Goal: Task Accomplishment & Management: Manage account settings

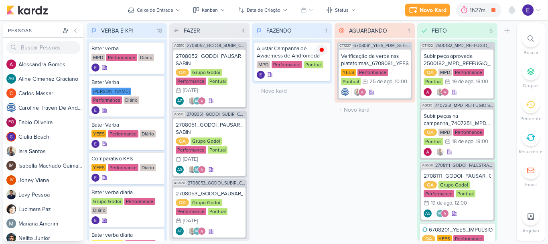
scroll to position [138, 0]
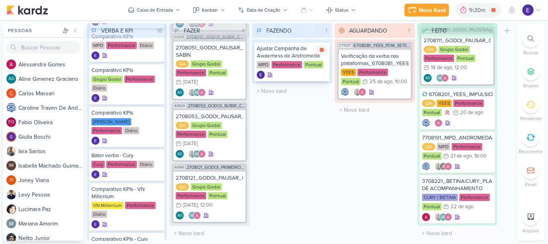
click at [315, 73] on div at bounding box center [292, 75] width 71 height 8
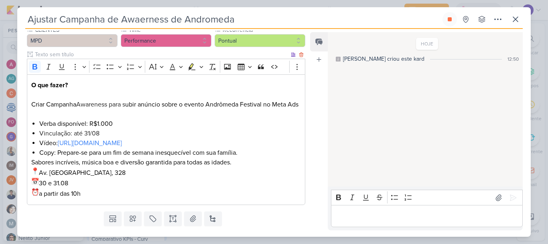
scroll to position [80, 0]
click at [515, 22] on icon at bounding box center [516, 19] width 10 height 10
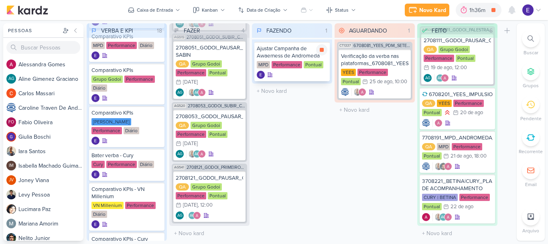
click at [307, 75] on div at bounding box center [292, 75] width 71 height 8
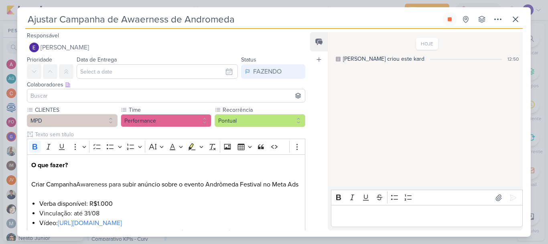
click at [384, 213] on p "Editor editing area: main" at bounding box center [426, 216] width 183 height 10
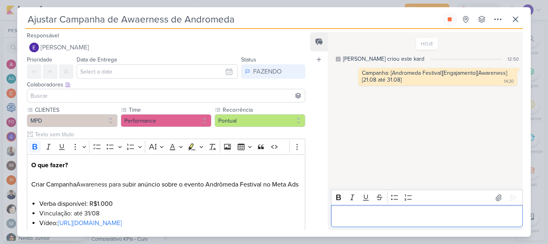
click at [164, 96] on input at bounding box center [166, 96] width 274 height 10
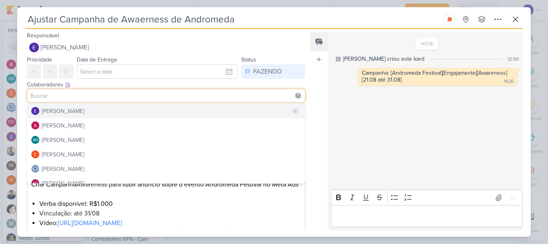
click at [152, 104] on button "[PERSON_NAME]" at bounding box center [166, 111] width 278 height 14
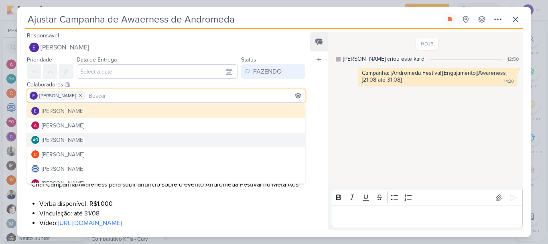
click at [366, 130] on div "HOJE [PERSON_NAME] criou este kard 12:50 Campanha: [Andromeda Festival][Engajam…" at bounding box center [425, 109] width 194 height 153
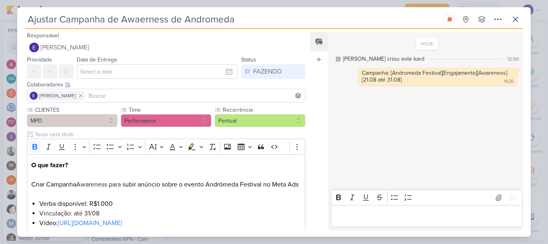
click at [209, 97] on input at bounding box center [195, 96] width 216 height 10
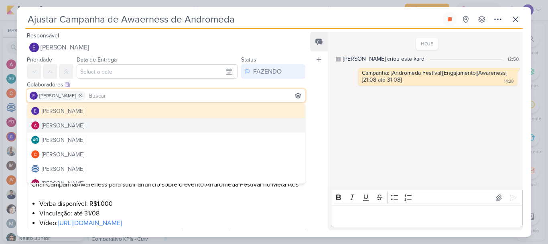
click at [372, 122] on div "HOJE [PERSON_NAME] criou este kard 12:50 Campanha: [Andromeda Festival][Engajam…" at bounding box center [425, 109] width 194 height 153
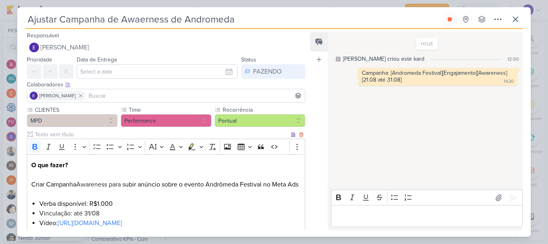
scroll to position [109, 0]
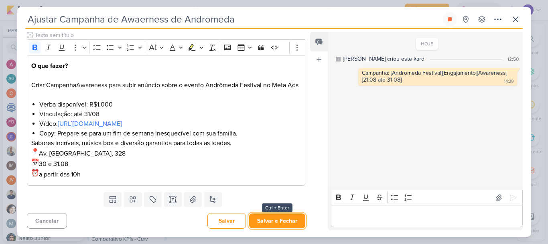
click at [276, 219] on button "Salvar e Fechar" at bounding box center [277, 220] width 56 height 15
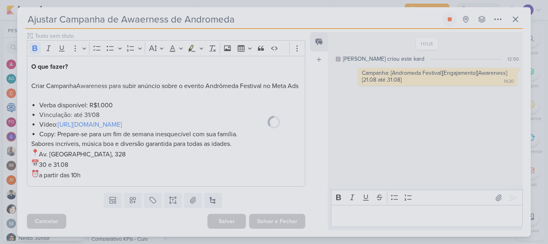
scroll to position [108, 0]
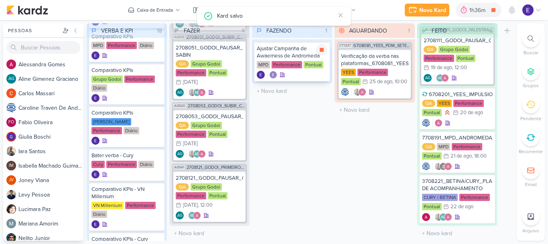
click at [300, 75] on div at bounding box center [292, 75] width 71 height 8
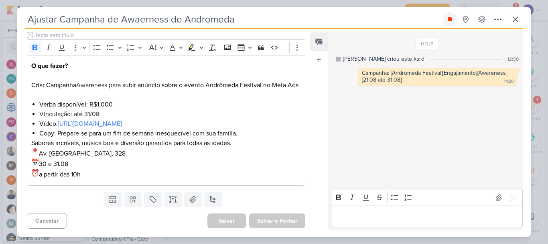
click at [455, 23] on button at bounding box center [450, 19] width 14 height 14
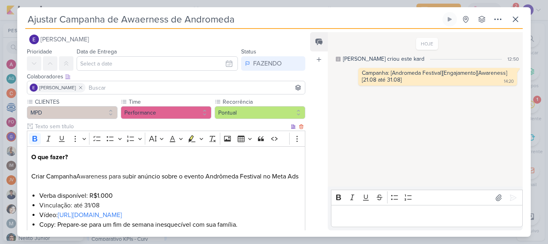
scroll to position [0, 0]
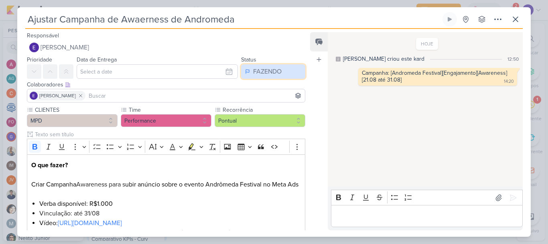
click at [274, 76] on div "FAZENDO" at bounding box center [267, 72] width 28 height 10
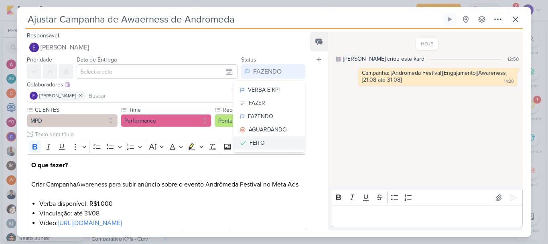
click at [266, 143] on button "FEITO" at bounding box center [269, 142] width 71 height 13
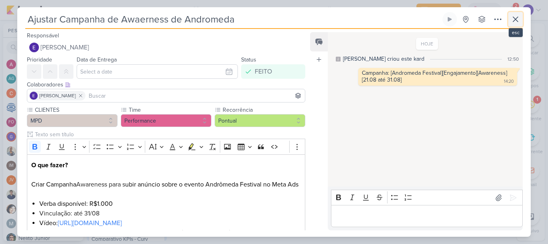
click at [518, 22] on icon at bounding box center [516, 19] width 10 height 10
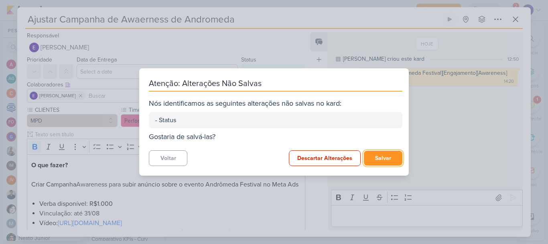
click at [390, 157] on button "Salvar" at bounding box center [383, 157] width 39 height 15
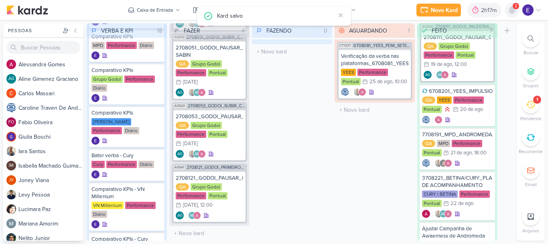
click at [508, 14] on icon at bounding box center [512, 10] width 10 height 10
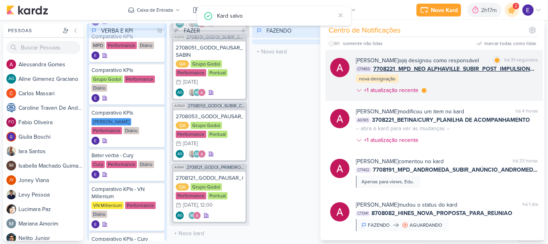
click at [514, 67] on span "7708221_MPD_NEO ALPHAVILLE_SUBIR_POST_IMPULSIONAMENTO_META_ADS" at bounding box center [455, 69] width 165 height 8
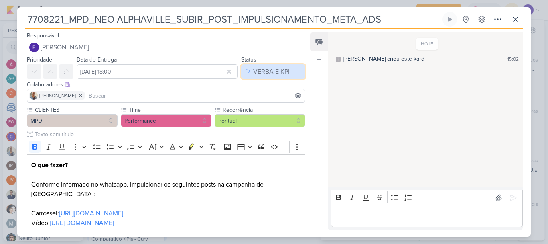
click at [270, 71] on div "VERBA E KPI" at bounding box center [271, 72] width 37 height 10
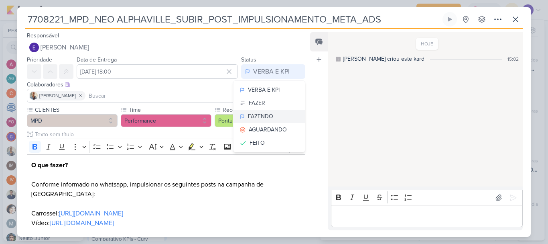
click at [273, 114] on button "FAZENDO" at bounding box center [269, 116] width 71 height 13
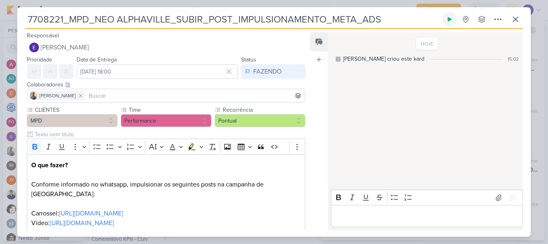
click at [449, 15] on button at bounding box center [450, 19] width 14 height 14
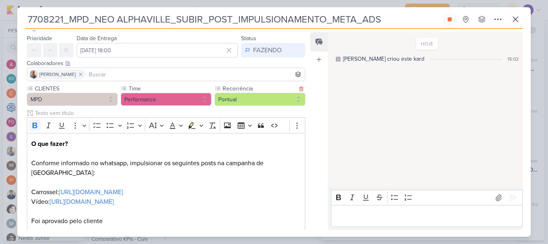
scroll to position [67, 0]
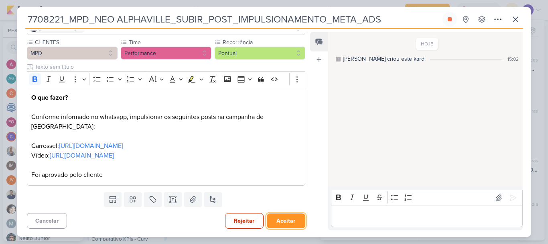
click at [282, 219] on button "Aceitar" at bounding box center [286, 220] width 39 height 15
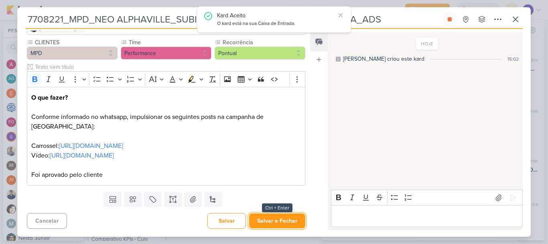
click at [282, 219] on button "Salvar e Fechar" at bounding box center [277, 220] width 56 height 15
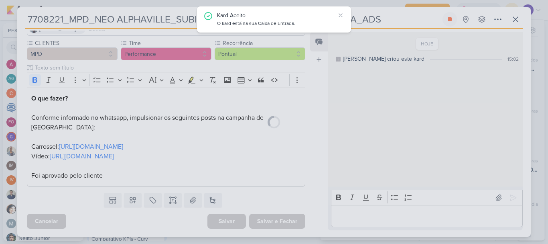
scroll to position [67, 0]
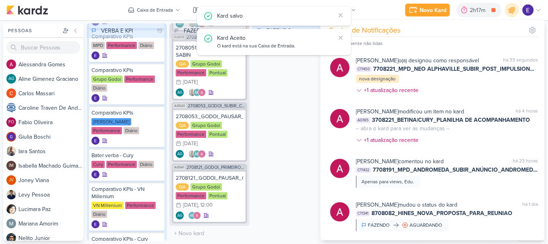
click at [278, 160] on div "FAZENDO 0 Mover Para Esquerda Mover Para Direita [GEOGRAPHIC_DATA] O título do …" at bounding box center [292, 131] width 80 height 217
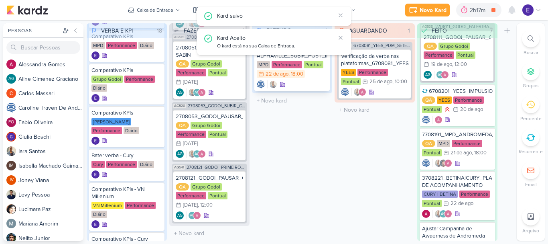
click at [305, 83] on div at bounding box center [292, 84] width 71 height 8
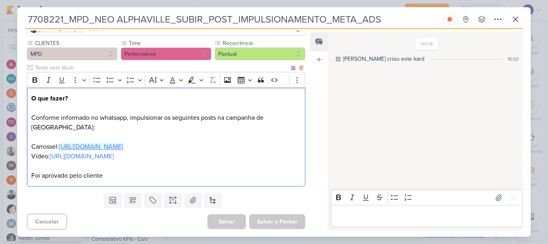
click at [123, 145] on link "[URL][DOMAIN_NAME]" at bounding box center [91, 146] width 64 height 8
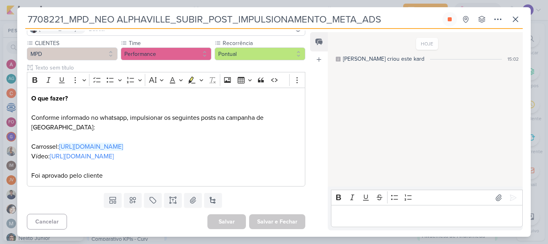
click at [405, 158] on div "HOJE [PERSON_NAME] criou este kard 15:02" at bounding box center [425, 109] width 194 height 153
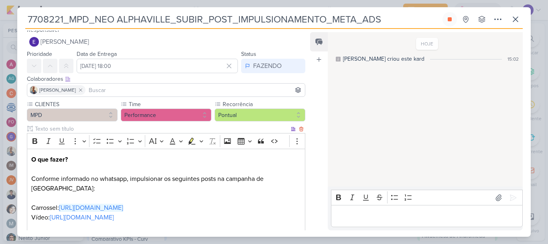
scroll to position [0, 0]
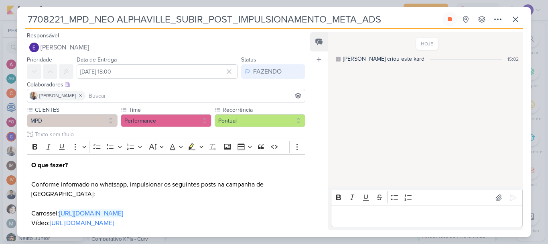
click at [357, 210] on div "Editor editing area: main" at bounding box center [427, 216] width 192 height 22
click at [507, 196] on button at bounding box center [513, 197] width 13 height 13
click at [484, 217] on p "Editor editing area: main" at bounding box center [426, 216] width 183 height 10
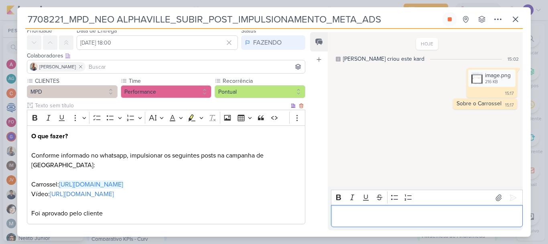
scroll to position [67, 0]
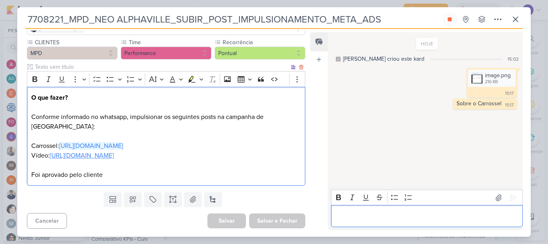
click at [114, 155] on link "[URL][DOMAIN_NAME]" at bounding box center [82, 155] width 64 height 8
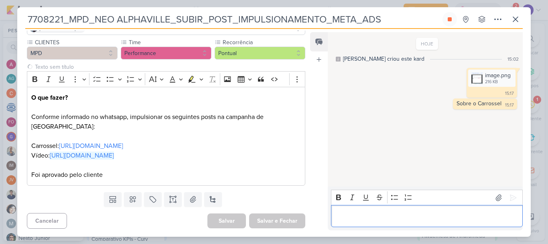
click at [366, 213] on p "Editor editing area: main" at bounding box center [426, 216] width 183 height 10
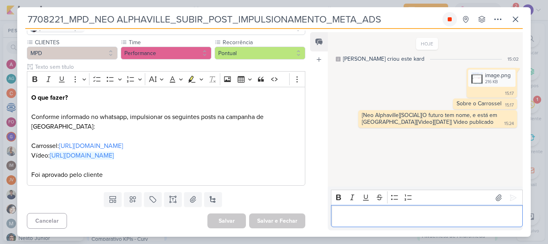
click at [453, 21] on button at bounding box center [450, 19] width 14 height 14
click at [509, 19] on button at bounding box center [515, 19] width 14 height 14
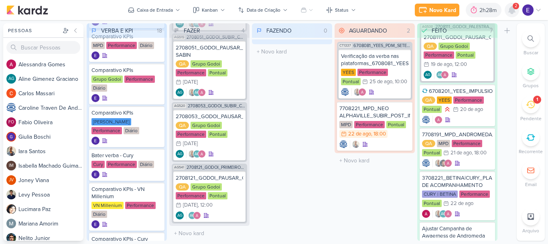
click at [510, 6] on icon at bounding box center [512, 10] width 10 height 10
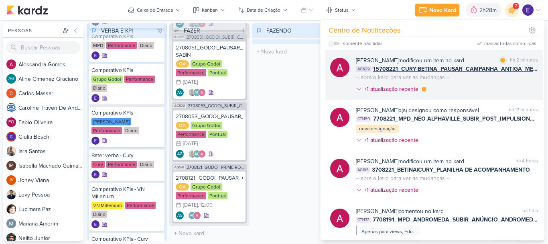
click at [518, 70] on span "15708221_CURY|BETINA_PAUSAR_CAMPANHA_ANTIGA_META" at bounding box center [455, 69] width 165 height 8
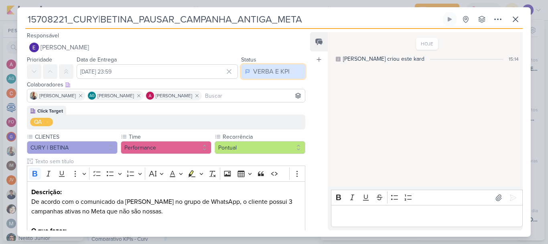
click at [275, 73] on div "VERBA E KPI" at bounding box center [271, 72] width 37 height 10
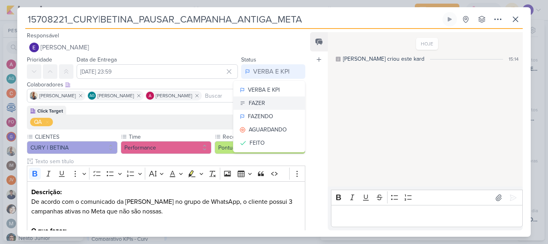
click at [272, 100] on button "FAZER" at bounding box center [269, 102] width 71 height 13
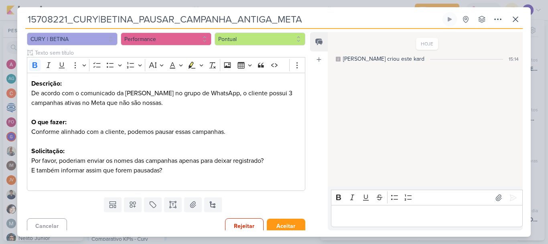
scroll to position [114, 0]
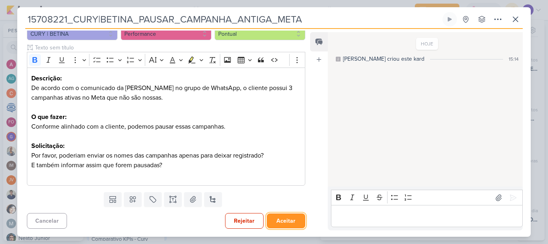
click at [289, 220] on button "Aceitar" at bounding box center [286, 220] width 39 height 15
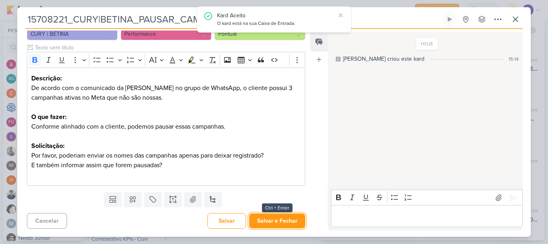
click at [289, 220] on button "Salvar e Fechar" at bounding box center [277, 220] width 56 height 15
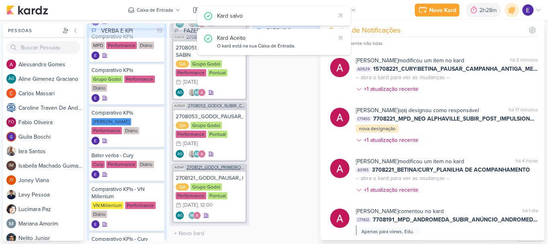
scroll to position [131, 0]
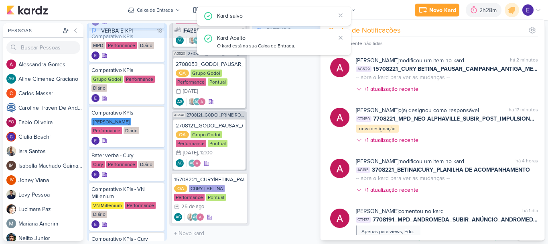
click at [262, 183] on div "FAZENDO 0 Mover Para Esquerda Mover Para Direita [GEOGRAPHIC_DATA] O título do …" at bounding box center [292, 131] width 80 height 217
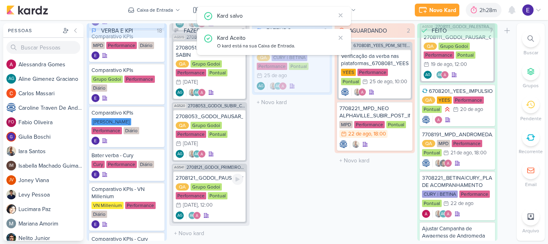
scroll to position [80, 0]
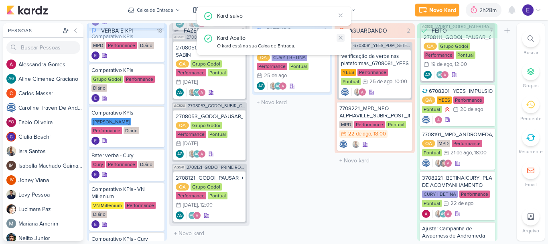
click at [339, 34] on button at bounding box center [341, 38] width 8 height 8
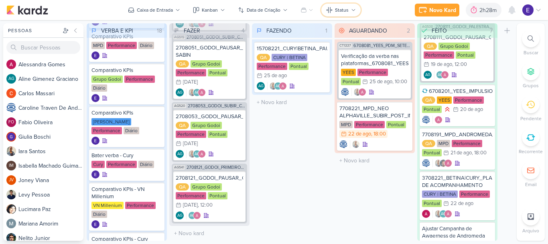
click at [338, 14] on button "Status" at bounding box center [340, 10] width 39 height 13
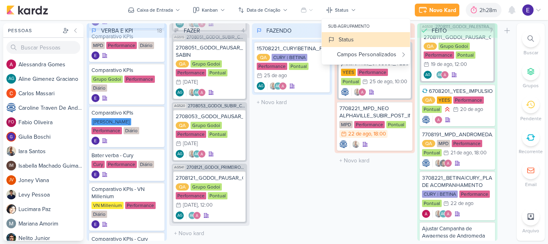
click at [315, 122] on div "FAZENDO 1 Mover Para Esquerda Mover Para Direita [GEOGRAPHIC_DATA] 15708221_CUR…" at bounding box center [292, 131] width 80 height 217
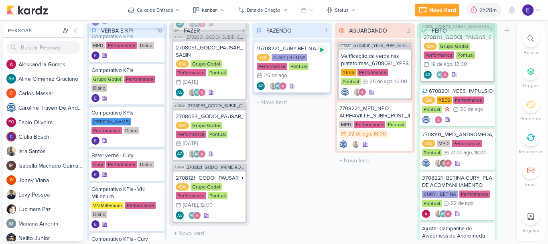
click at [323, 54] on div at bounding box center [321, 49] width 11 height 11
click at [321, 87] on div "AG AG" at bounding box center [292, 86] width 71 height 8
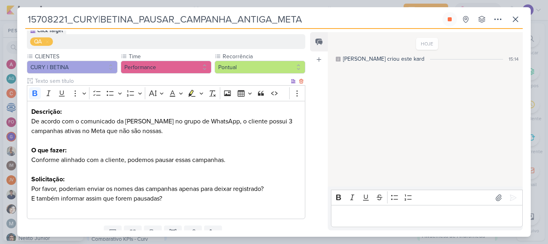
scroll to position [114, 0]
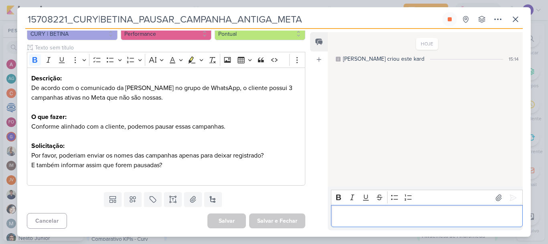
click at [373, 219] on p "Editor editing area: main" at bounding box center [426, 216] width 183 height 10
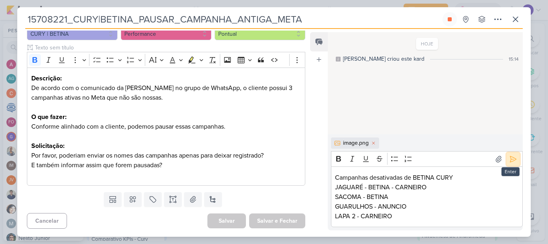
click at [511, 158] on icon at bounding box center [513, 159] width 8 height 8
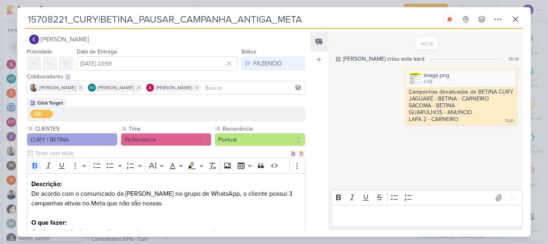
scroll to position [0, 0]
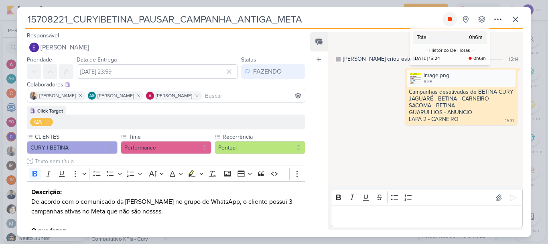
click at [453, 20] on icon at bounding box center [450, 19] width 6 height 6
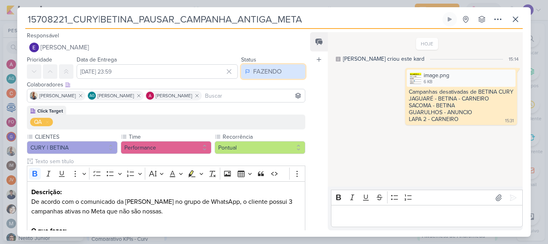
click at [272, 72] on div "FAZENDO" at bounding box center [267, 72] width 28 height 10
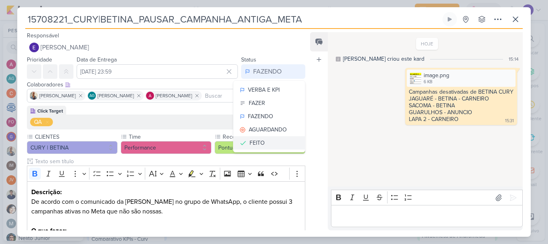
click at [267, 142] on button "FEITO" at bounding box center [269, 142] width 71 height 13
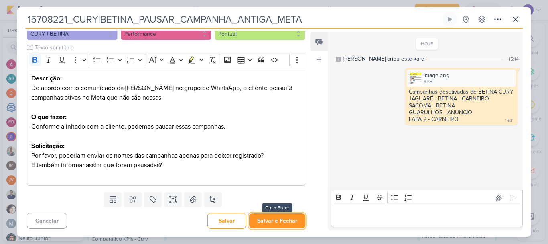
click at [276, 220] on button "Salvar e Fechar" at bounding box center [277, 220] width 56 height 15
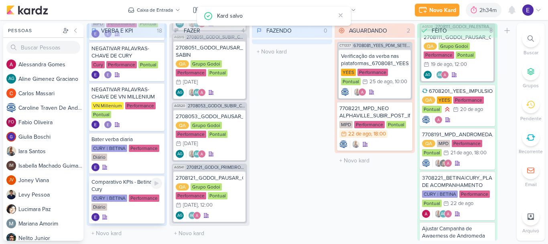
scroll to position [80, 0]
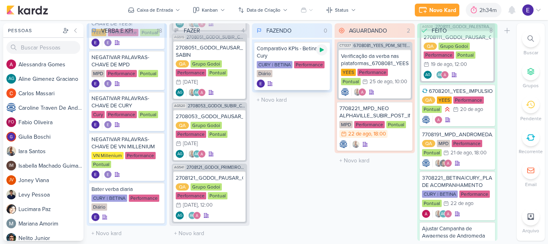
click at [319, 54] on div at bounding box center [321, 49] width 11 height 11
click at [516, 10] on icon at bounding box center [512, 10] width 10 height 10
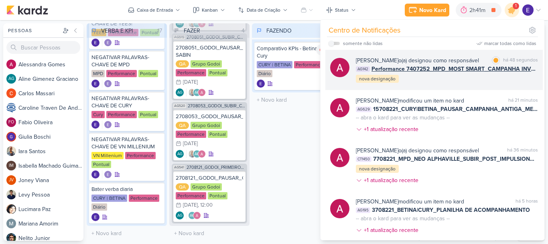
click at [522, 70] on span "Performance 7407252_MPD_MOST SMART_CAMPANHA INVESTIDORES" at bounding box center [455, 69] width 167 height 8
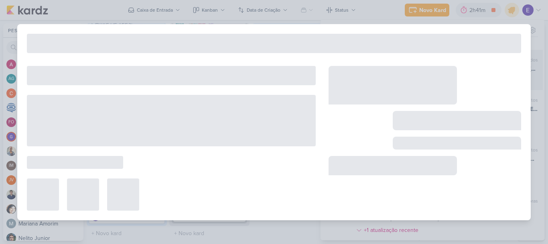
type input "Performance 7407252_MPD_MOST SMART_CAMPANHA INVESTIDORES"
type input "[DATE] 18:00"
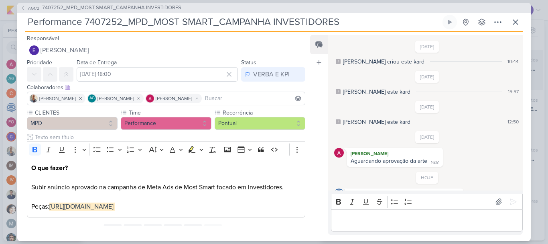
scroll to position [33, 0]
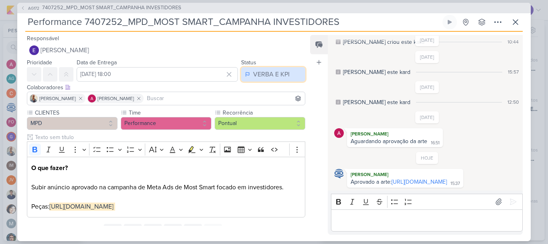
click at [254, 76] on div "VERBA E KPI" at bounding box center [271, 74] width 37 height 10
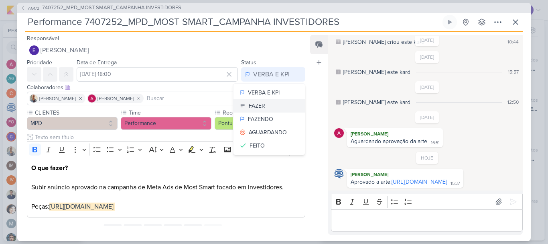
click at [267, 104] on button "FAZER" at bounding box center [269, 105] width 71 height 13
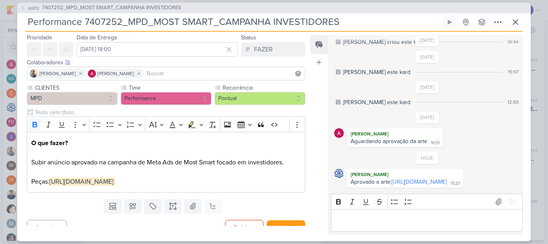
scroll to position [46, 0]
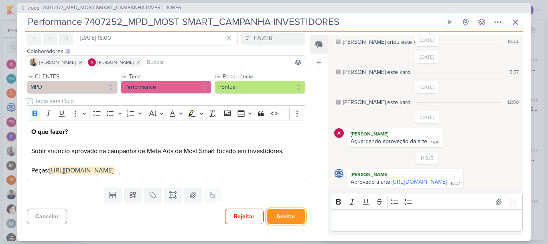
click at [279, 212] on button "Aceitar" at bounding box center [286, 216] width 39 height 15
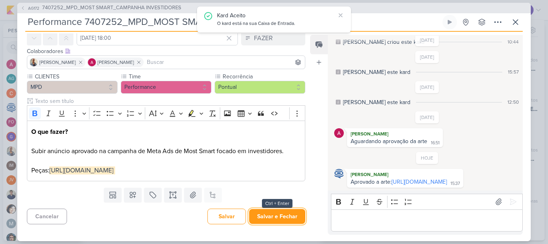
click at [279, 212] on button "Salvar e Fechar" at bounding box center [277, 216] width 56 height 15
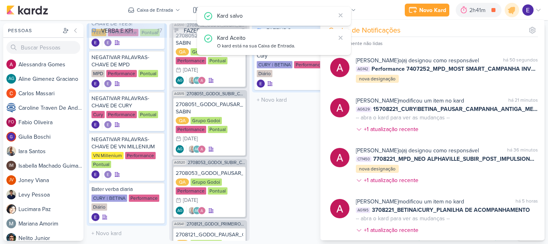
scroll to position [500, 0]
click at [282, 204] on div "FAZENDO 1 Mover Para Esquerda Mover Para Direita [GEOGRAPHIC_DATA] Comparativo …" at bounding box center [292, 131] width 80 height 217
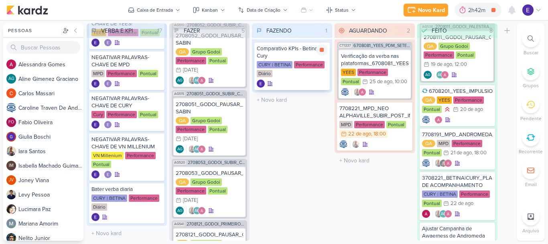
click at [309, 83] on div at bounding box center [292, 83] width 71 height 8
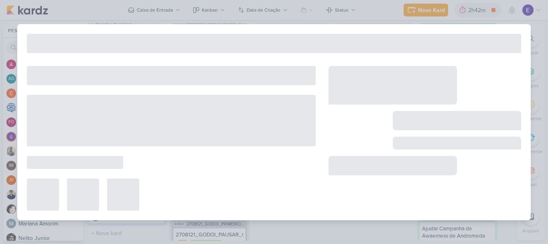
type input "Comparativo KPIs - Betina Cury"
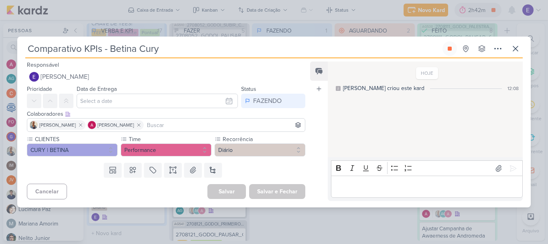
scroll to position [0, 0]
click at [383, 185] on p "Editor editing area: main" at bounding box center [426, 187] width 183 height 10
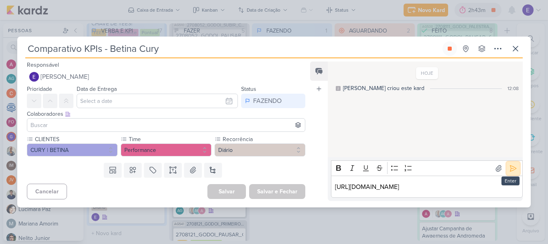
click at [513, 164] on icon at bounding box center [513, 168] width 8 height 8
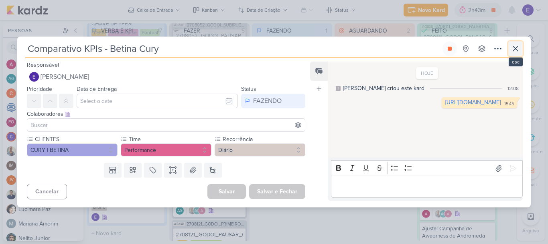
click at [514, 48] on icon at bounding box center [516, 49] width 10 height 10
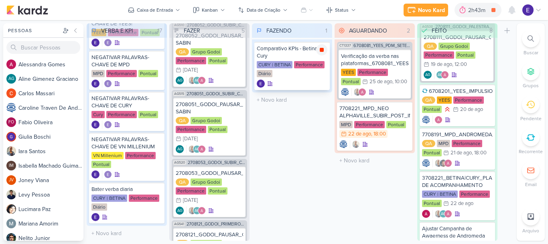
click at [323, 48] on icon at bounding box center [322, 50] width 6 height 6
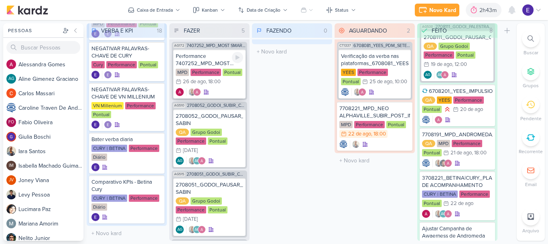
click at [227, 88] on div at bounding box center [209, 92] width 67 height 8
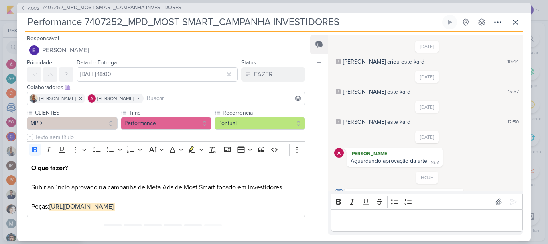
scroll to position [33, 0]
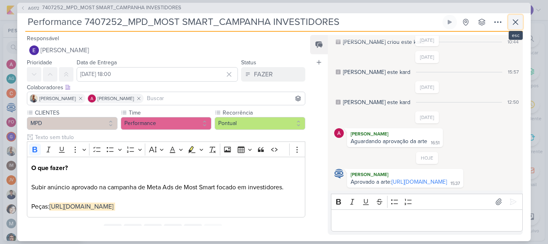
click at [518, 19] on icon at bounding box center [516, 22] width 10 height 10
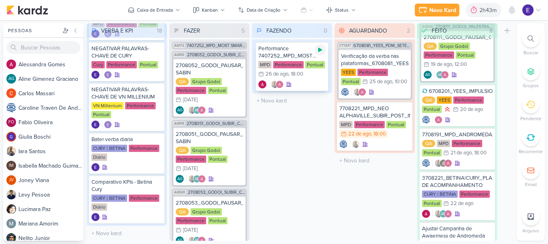
click at [320, 52] on icon at bounding box center [320, 50] width 6 height 6
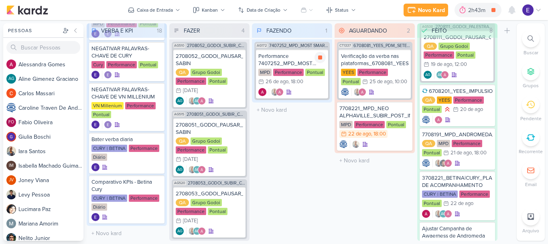
click at [317, 75] on div "Pontual" at bounding box center [315, 72] width 20 height 7
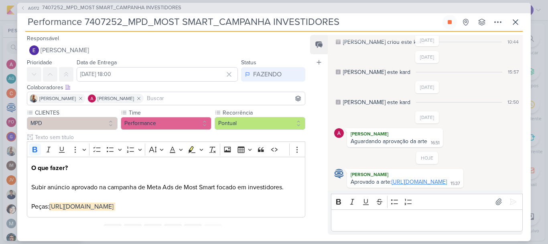
click at [395, 181] on link "[URL][DOMAIN_NAME]" at bounding box center [419, 181] width 55 height 7
click at [509, 22] on button at bounding box center [515, 22] width 14 height 14
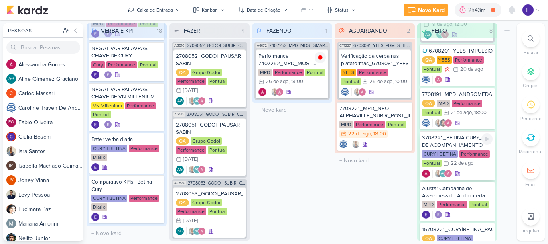
scroll to position [232, 0]
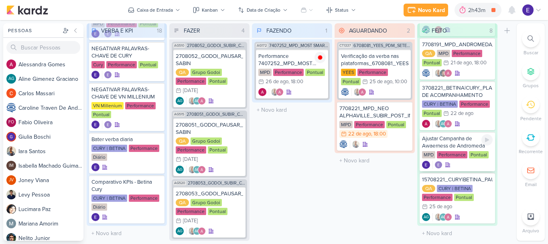
click at [473, 162] on div at bounding box center [457, 164] width 71 height 8
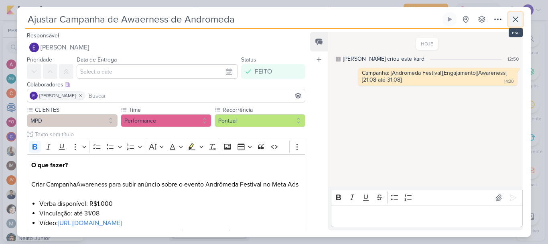
click at [515, 22] on icon at bounding box center [516, 19] width 10 height 10
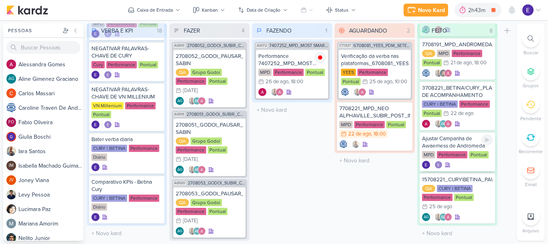
scroll to position [151, 0]
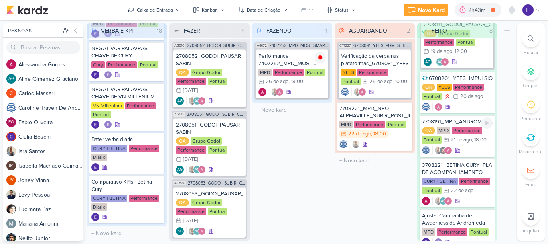
click at [475, 152] on div at bounding box center [457, 150] width 71 height 8
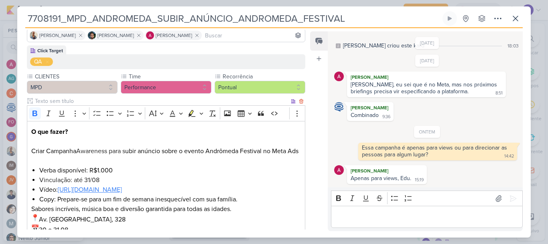
scroll to position [40, 0]
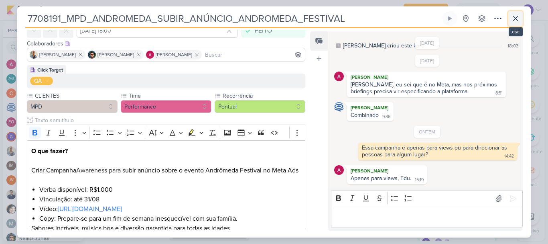
click at [510, 24] on button at bounding box center [515, 18] width 14 height 14
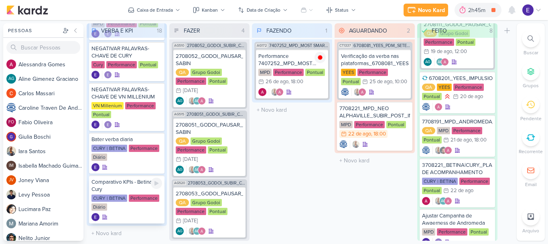
click at [131, 200] on div "CURY | BETINA Performance Diário" at bounding box center [126, 202] width 71 height 17
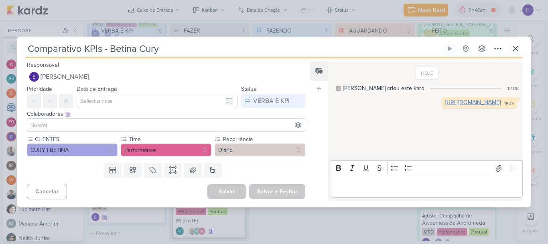
click at [445, 106] on link "[URL][DOMAIN_NAME]" at bounding box center [472, 102] width 55 height 7
click at [520, 50] on button at bounding box center [515, 48] width 14 height 14
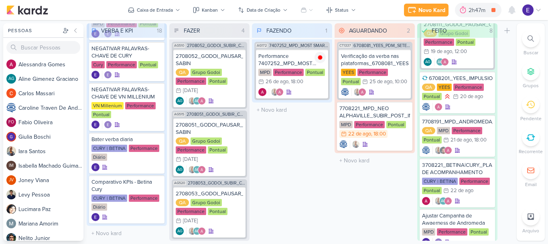
click at [303, 184] on div "FAZENDO 1 Mover Para Esquerda Mover Para Direita [GEOGRAPHIC_DATA] AG172 740725…" at bounding box center [292, 131] width 80 height 217
click at [308, 90] on div at bounding box center [291, 92] width 67 height 8
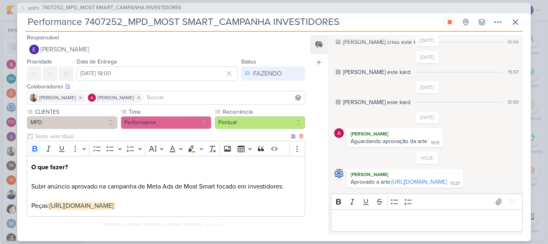
scroll to position [0, 0]
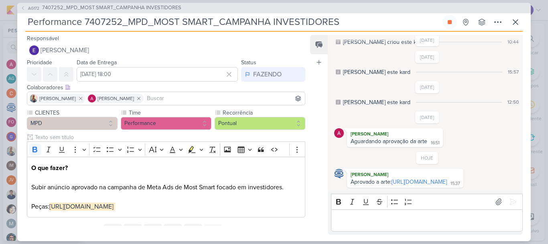
click at [386, 217] on p "Editor editing area: main" at bounding box center [426, 220] width 183 height 10
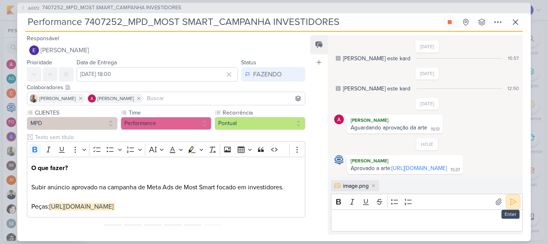
click at [509, 203] on icon at bounding box center [513, 201] width 8 height 8
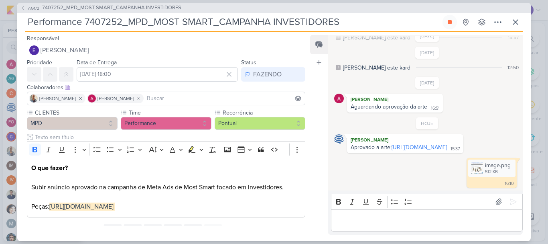
click at [469, 219] on p "Editor editing area: main" at bounding box center [426, 220] width 183 height 10
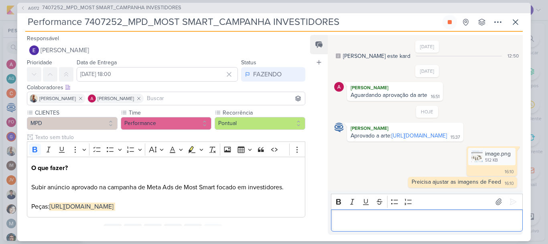
scroll to position [79, 0]
drag, startPoint x: 502, startPoint y: 181, endPoint x: 408, endPoint y: 182, distance: 93.9
click at [408, 182] on div "Preicisa ajustar as imagens de Feed 16:10 16:10" at bounding box center [462, 182] width 109 height 11
copy div "Preicisa ajustar as imagens de Feed 16:10"
